Goal: Communication & Community: Answer question/provide support

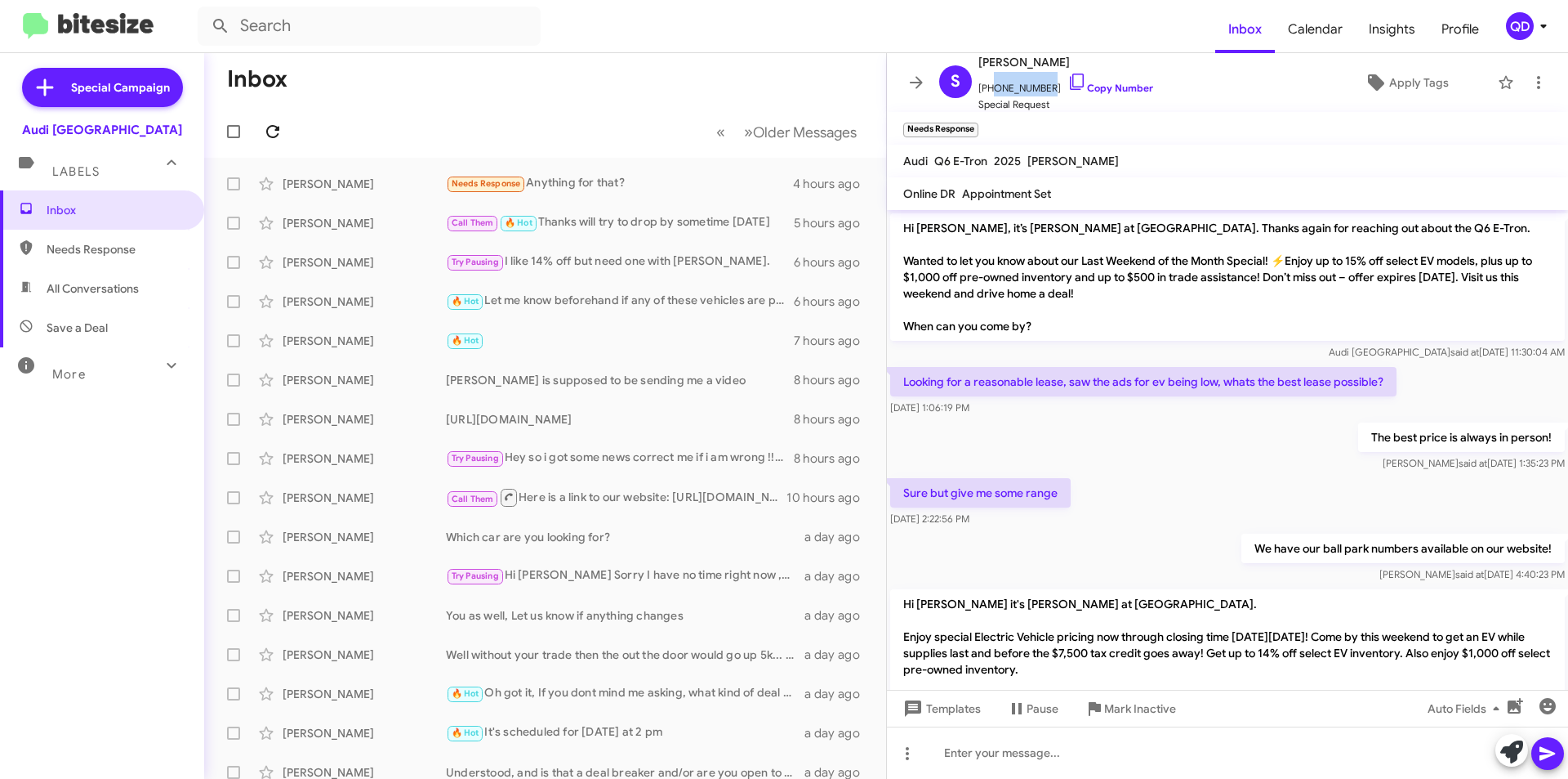
scroll to position [503, 0]
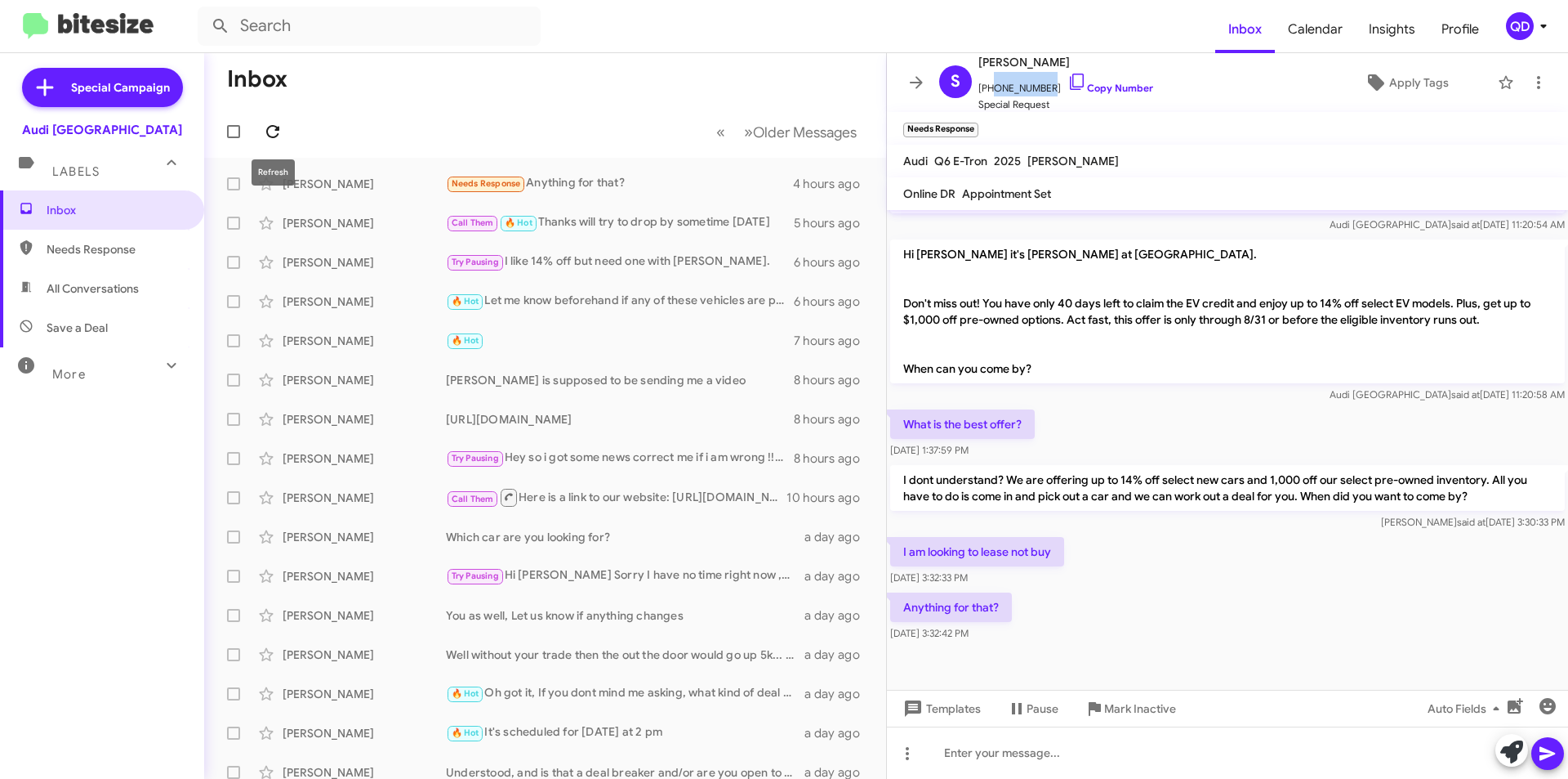
click at [275, 130] on icon at bounding box center [272, 131] width 13 height 13
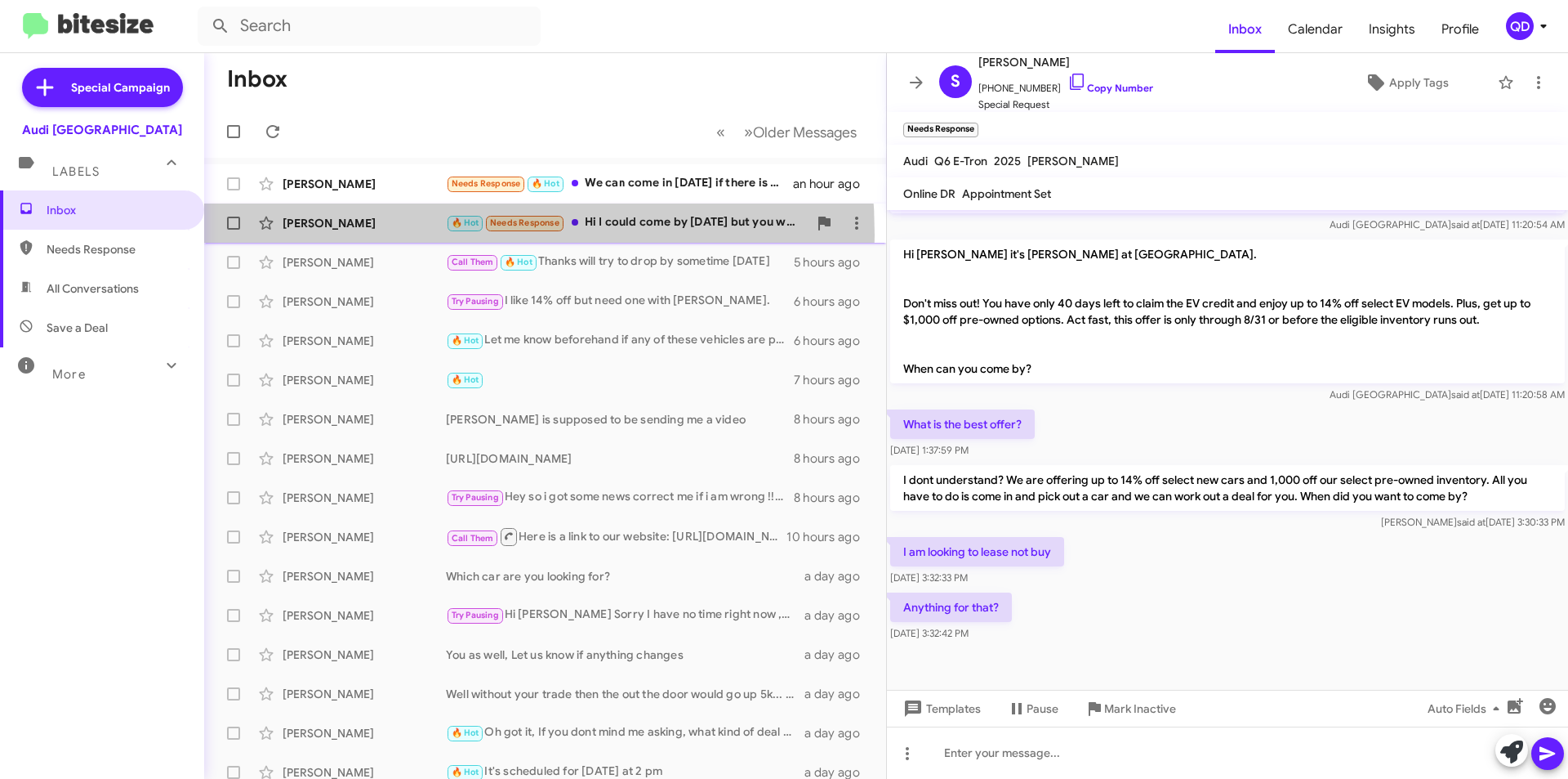
click at [338, 235] on div "[PERSON_NAME] 🔥 Hot Needs Response Hi I could come by [DATE] but you would have…" at bounding box center [545, 222] width 655 height 32
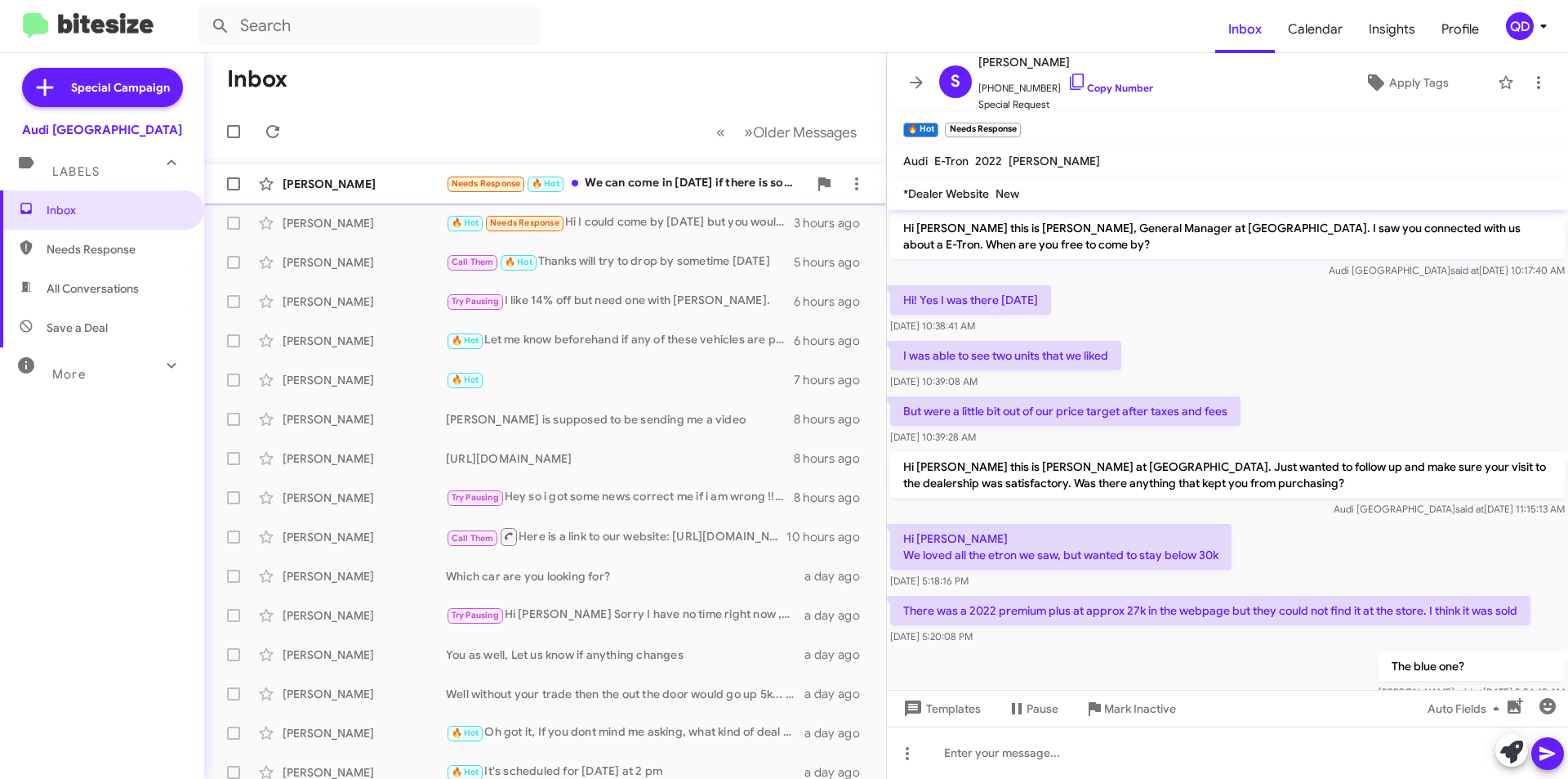
click at [630, 181] on div "Needs Response 🔥 Hot We can come in [DATE] if there is something available" at bounding box center [627, 183] width 362 height 19
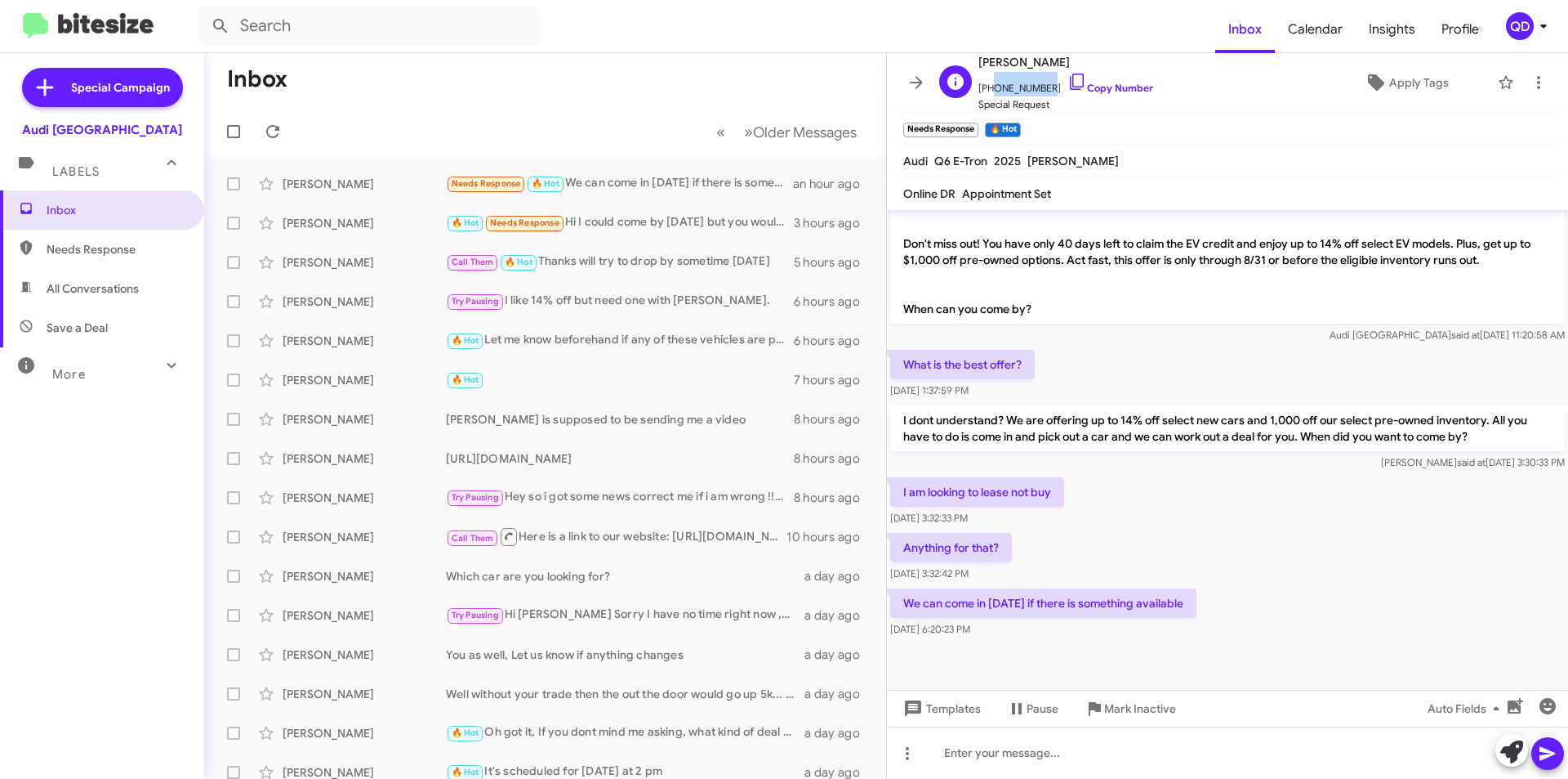
drag, startPoint x: 1043, startPoint y: 89, endPoint x: 986, endPoint y: 91, distance: 57.0
click at [986, 91] on span "[PHONE_NUMBER] Copy Number" at bounding box center [1065, 83] width 175 height 24
copy span "4082235652"
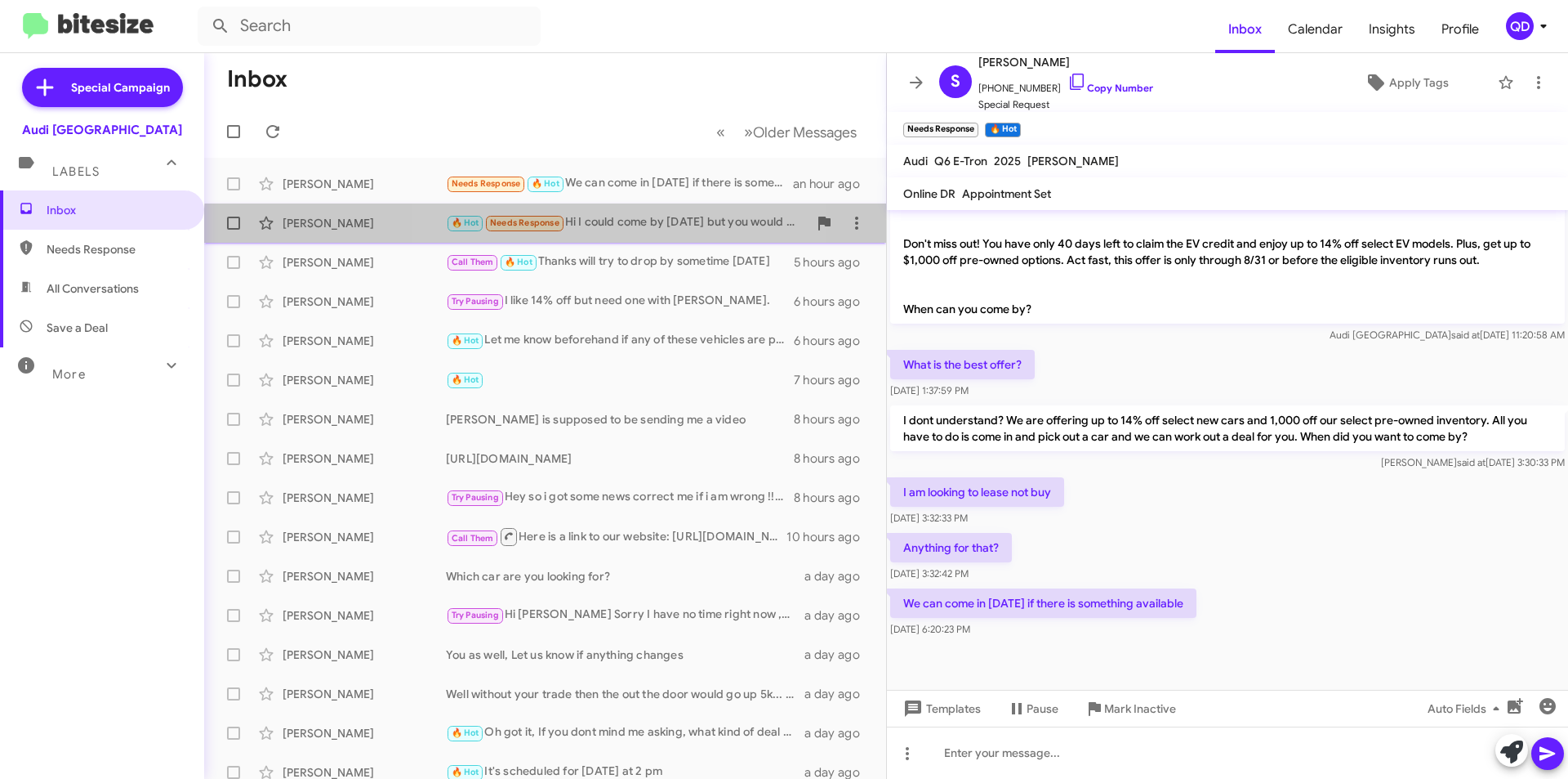
click at [605, 233] on div "[PERSON_NAME] 🔥 Hot Needs Response Hi I could come by [DATE] but you would have…" at bounding box center [545, 222] width 655 height 32
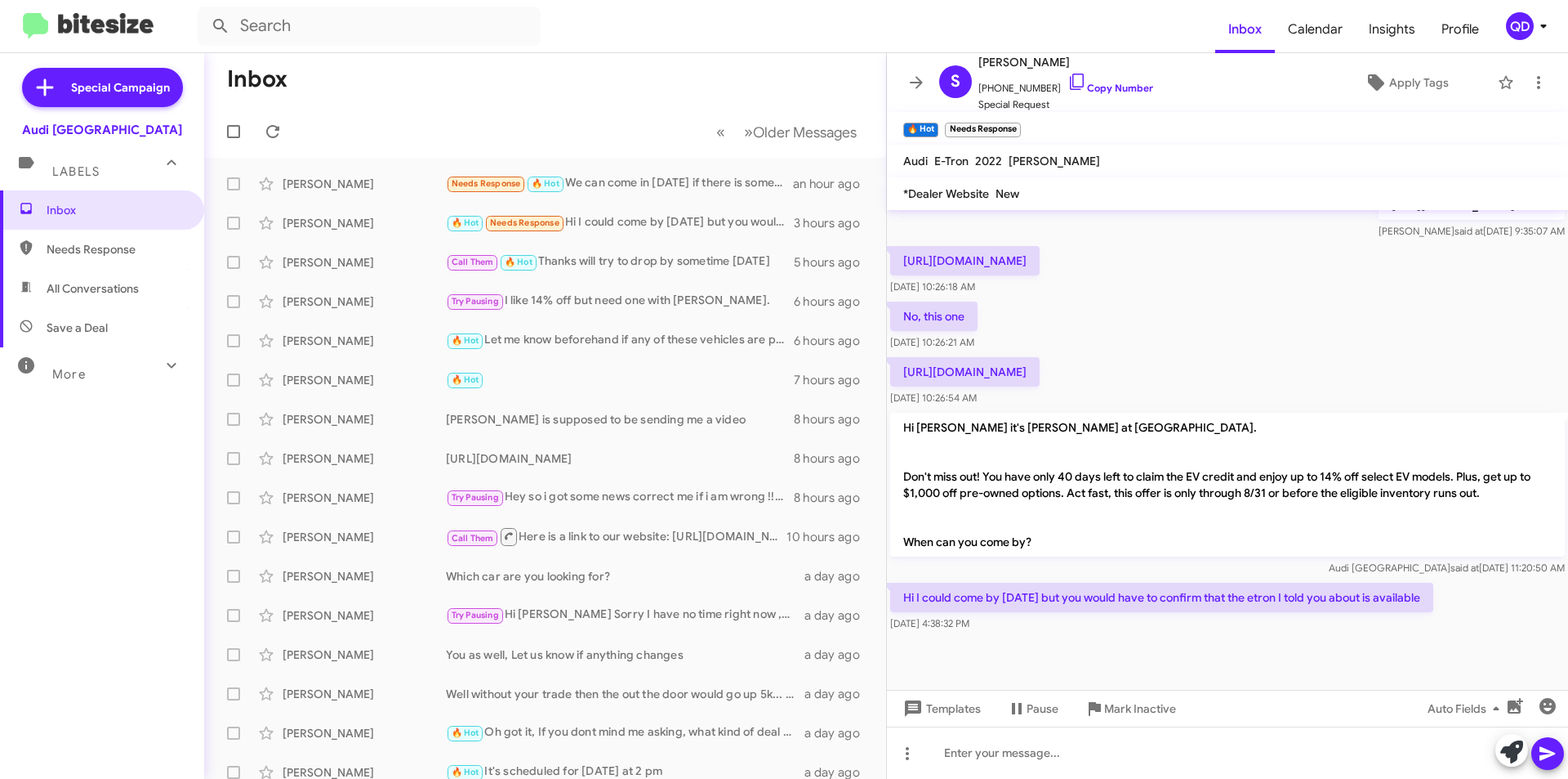
scroll to position [519, 0]
click at [1040, 368] on p "[URL][DOMAIN_NAME]" at bounding box center [964, 369] width 150 height 29
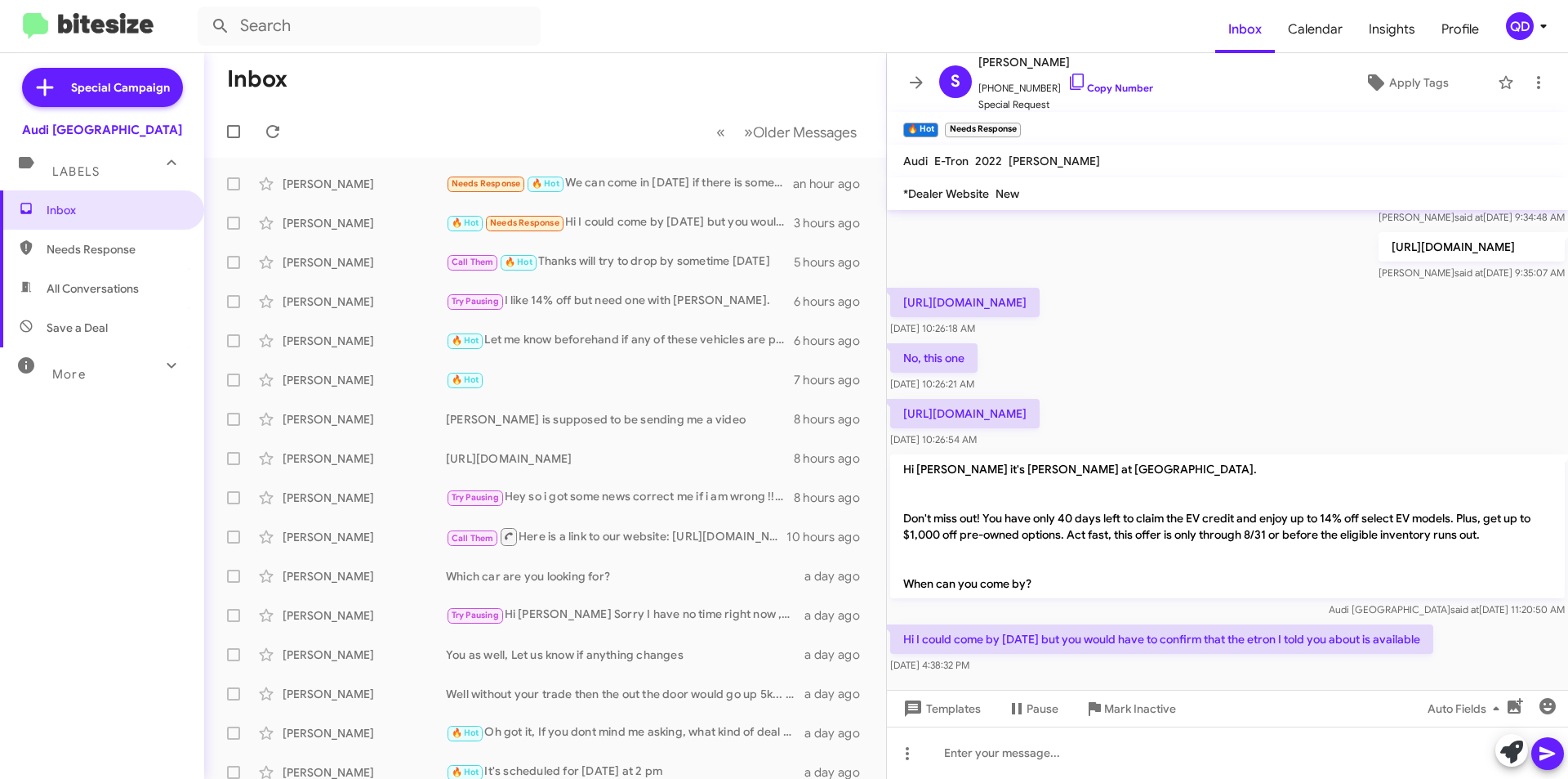
scroll to position [437, 0]
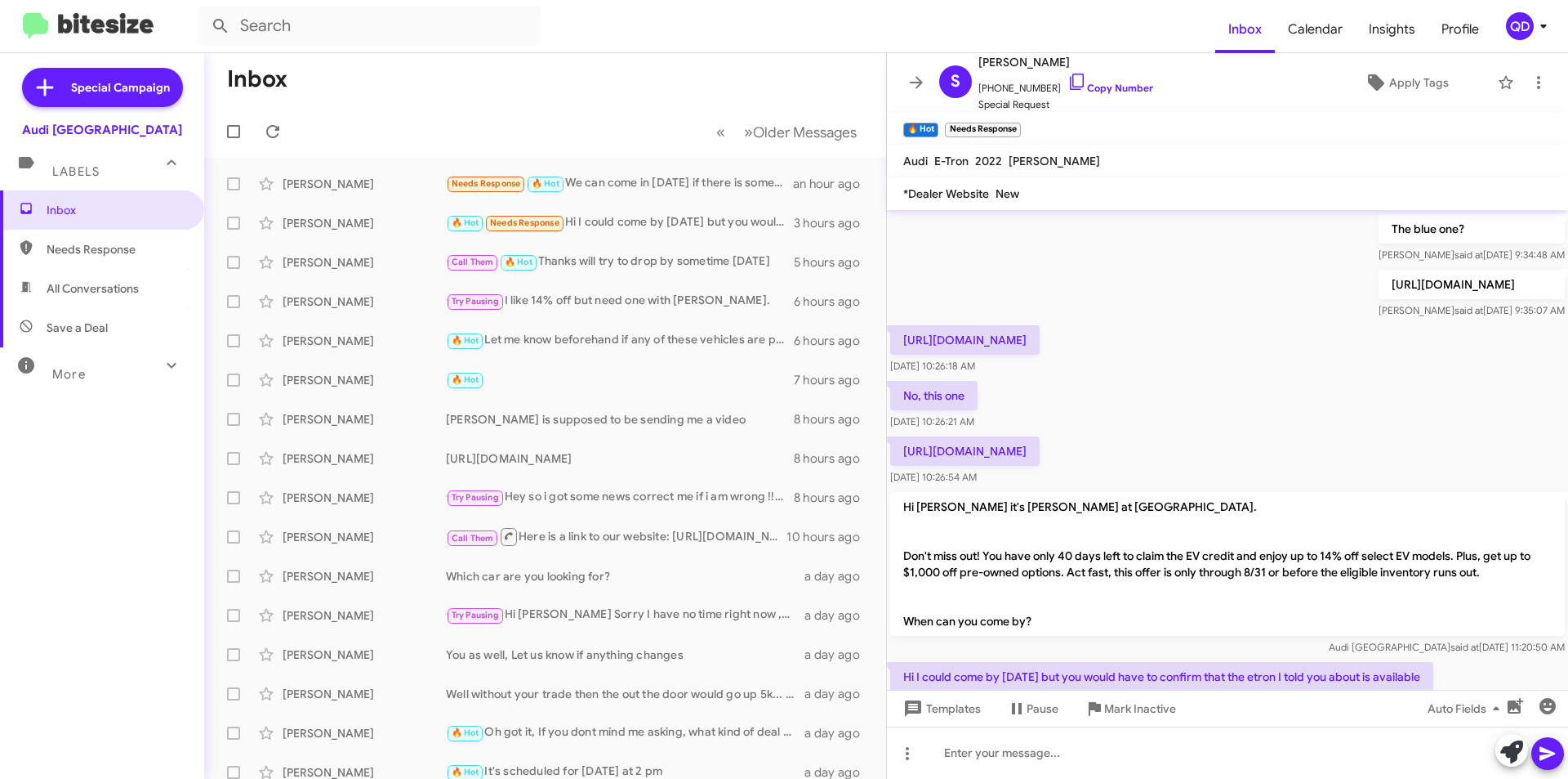
click at [1040, 449] on p "[URL][DOMAIN_NAME]" at bounding box center [964, 451] width 150 height 29
copy p "[URL][DOMAIN_NAME]"
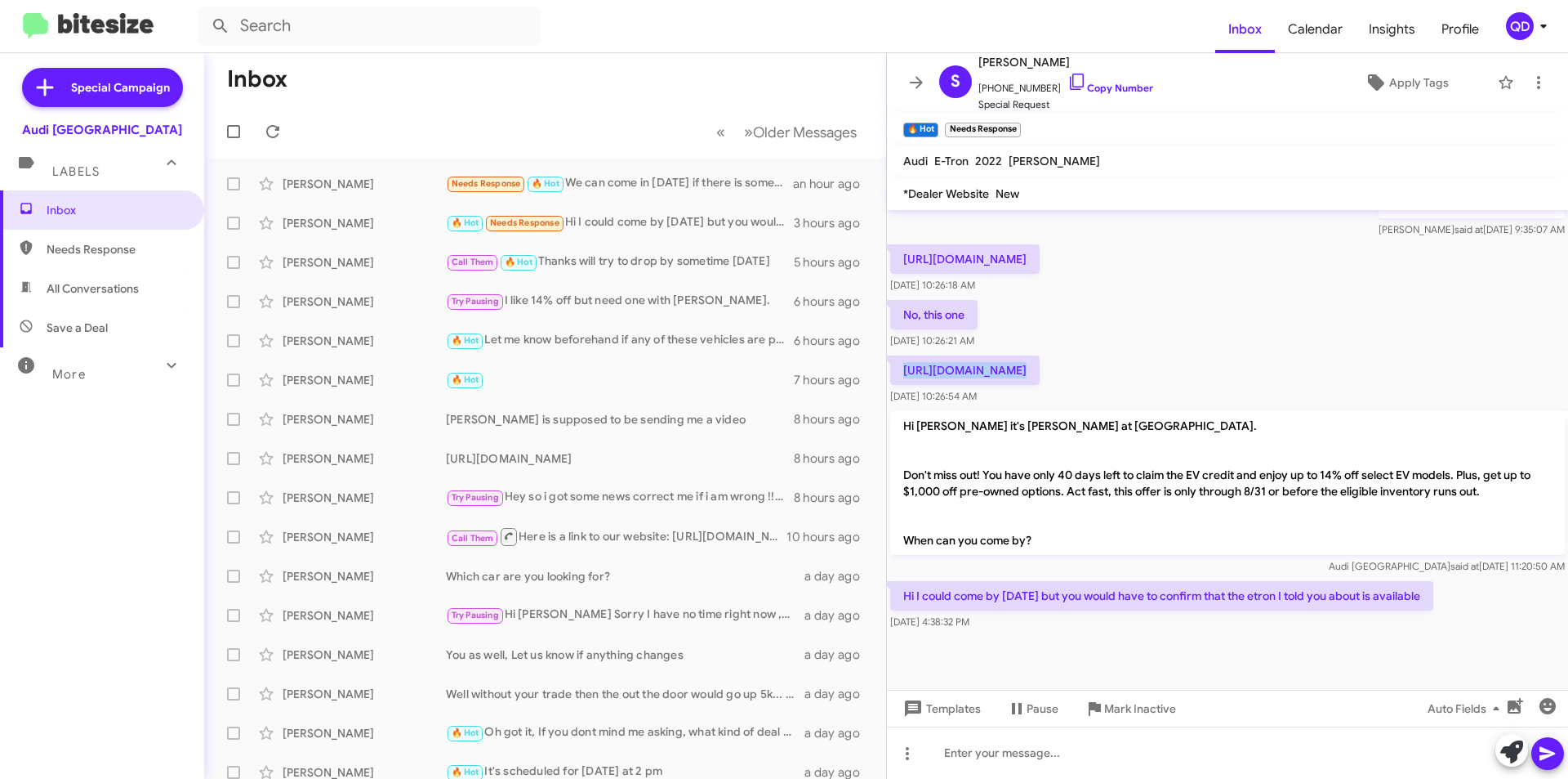
scroll to position [519, 0]
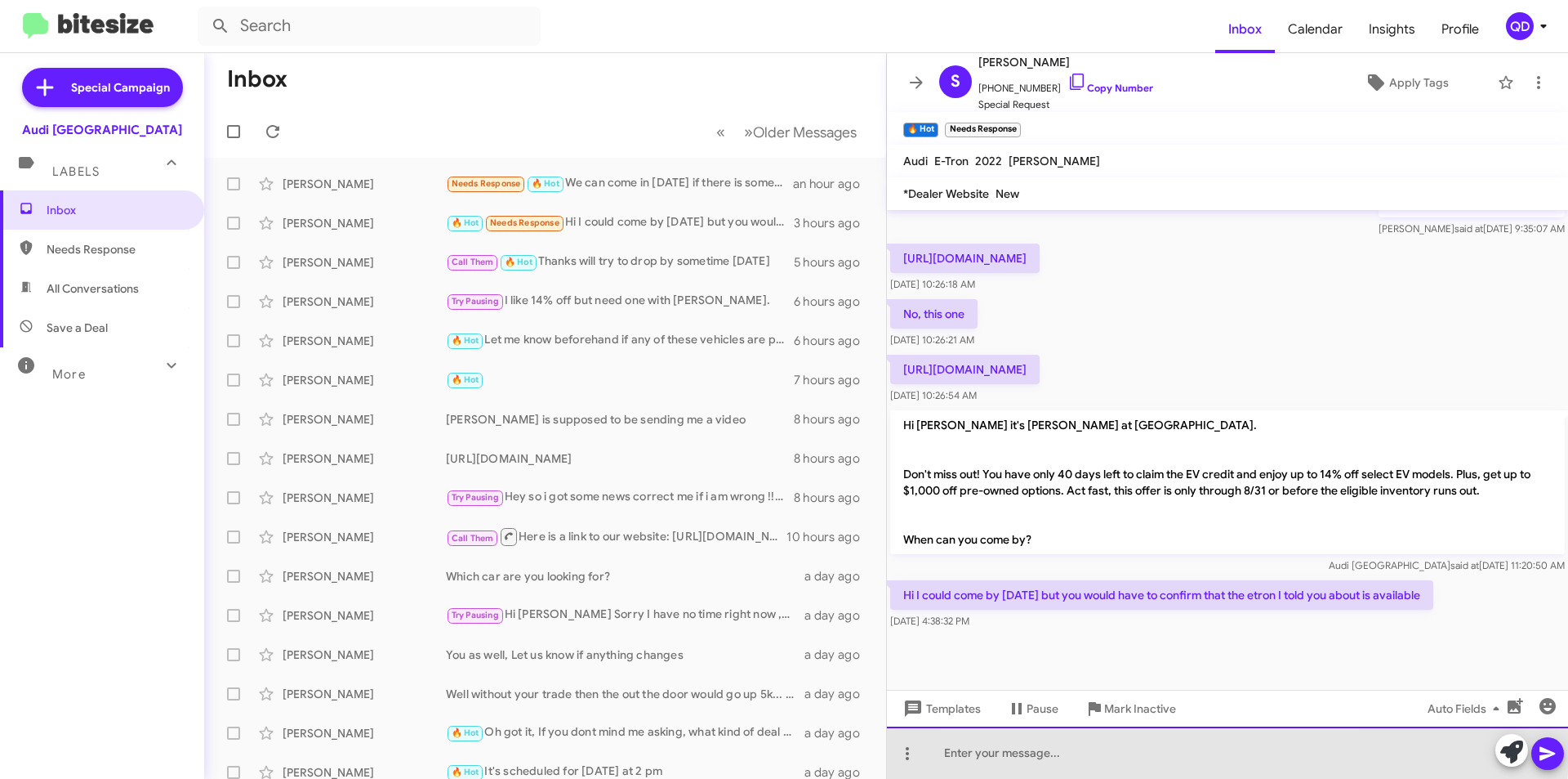
click at [1151, 750] on div at bounding box center [1228, 752] width 681 height 52
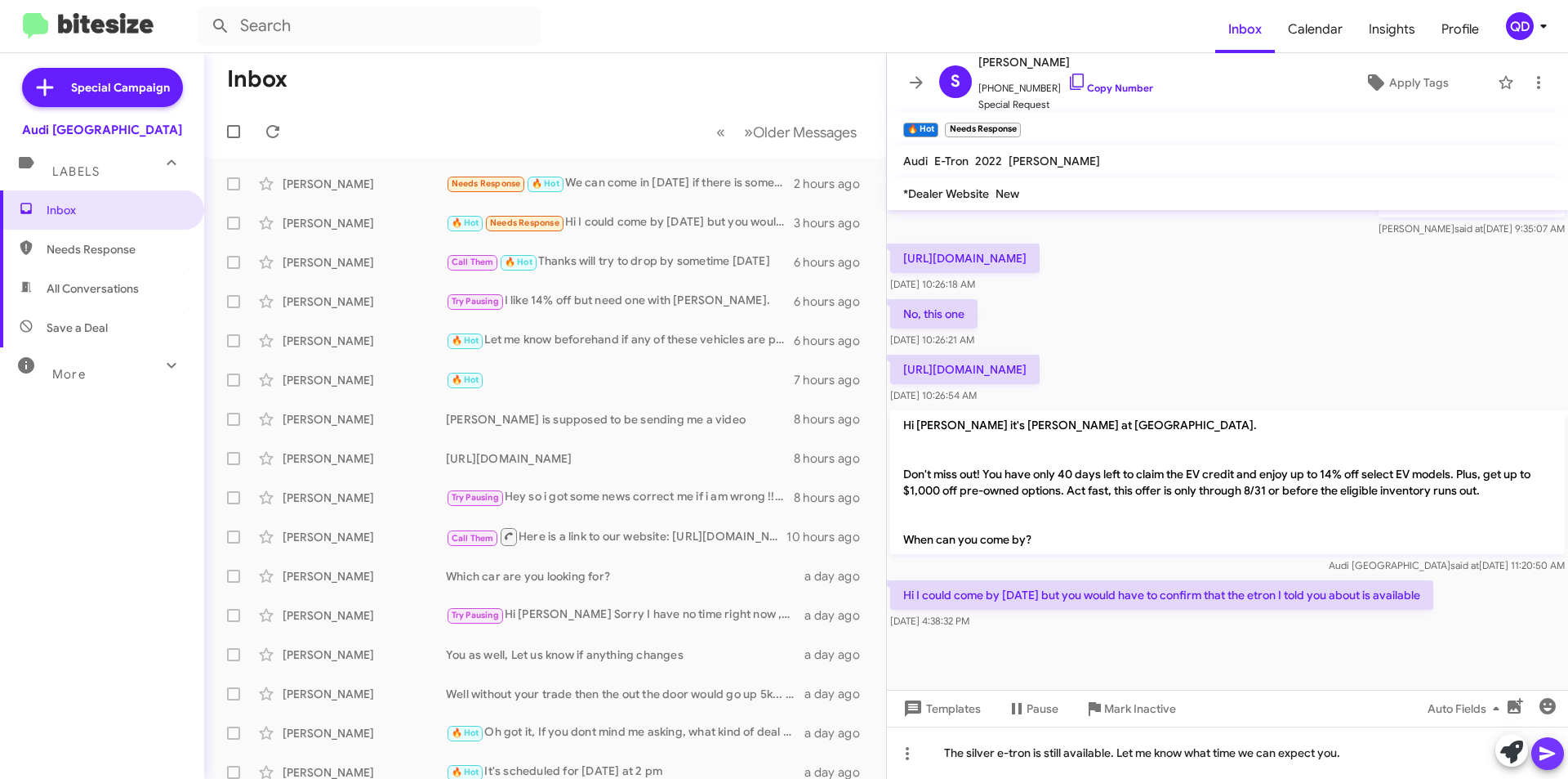
click at [1551, 750] on icon at bounding box center [1547, 754] width 20 height 20
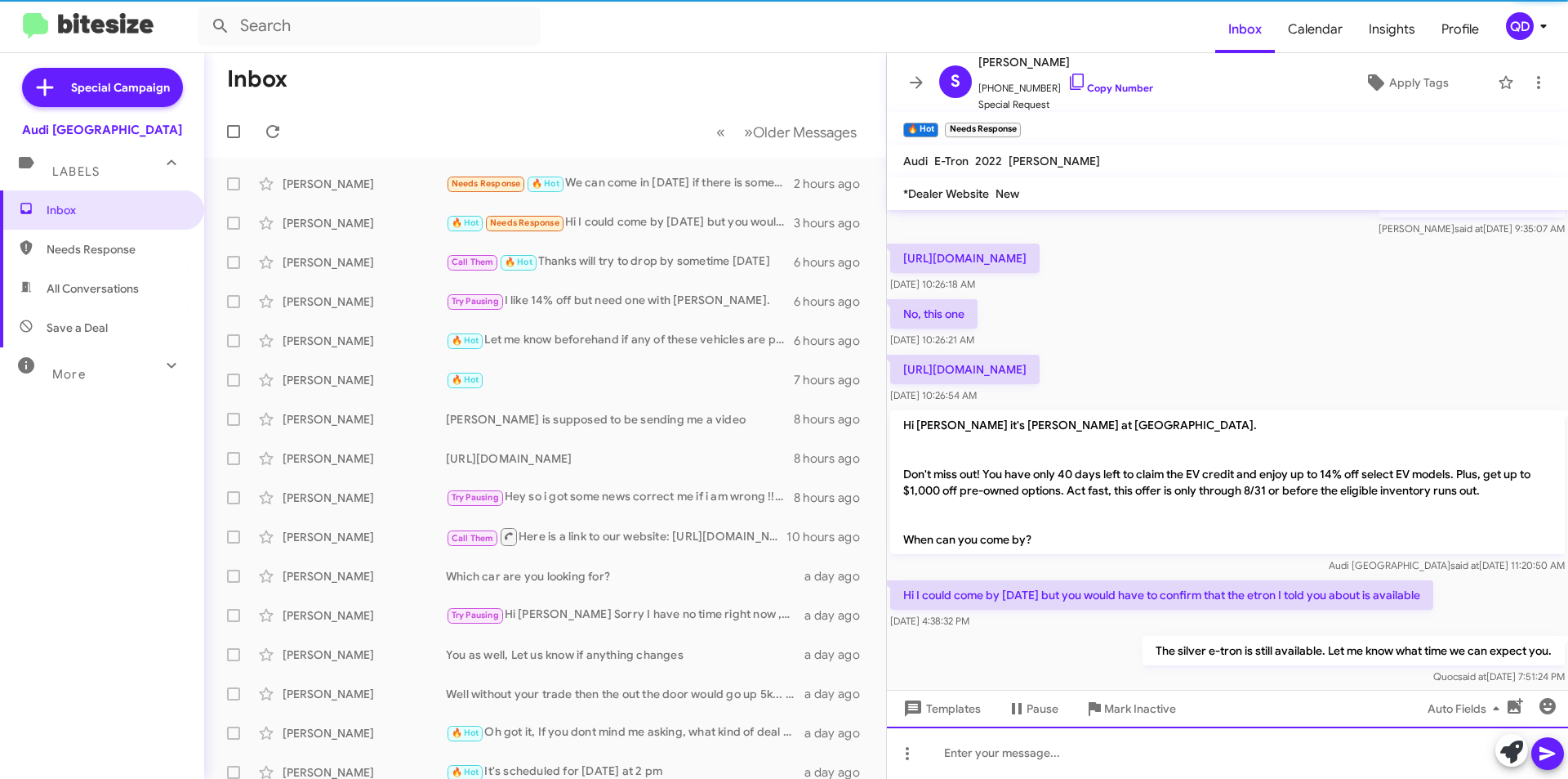
scroll to position [0, 0]
